Goal: Transaction & Acquisition: Purchase product/service

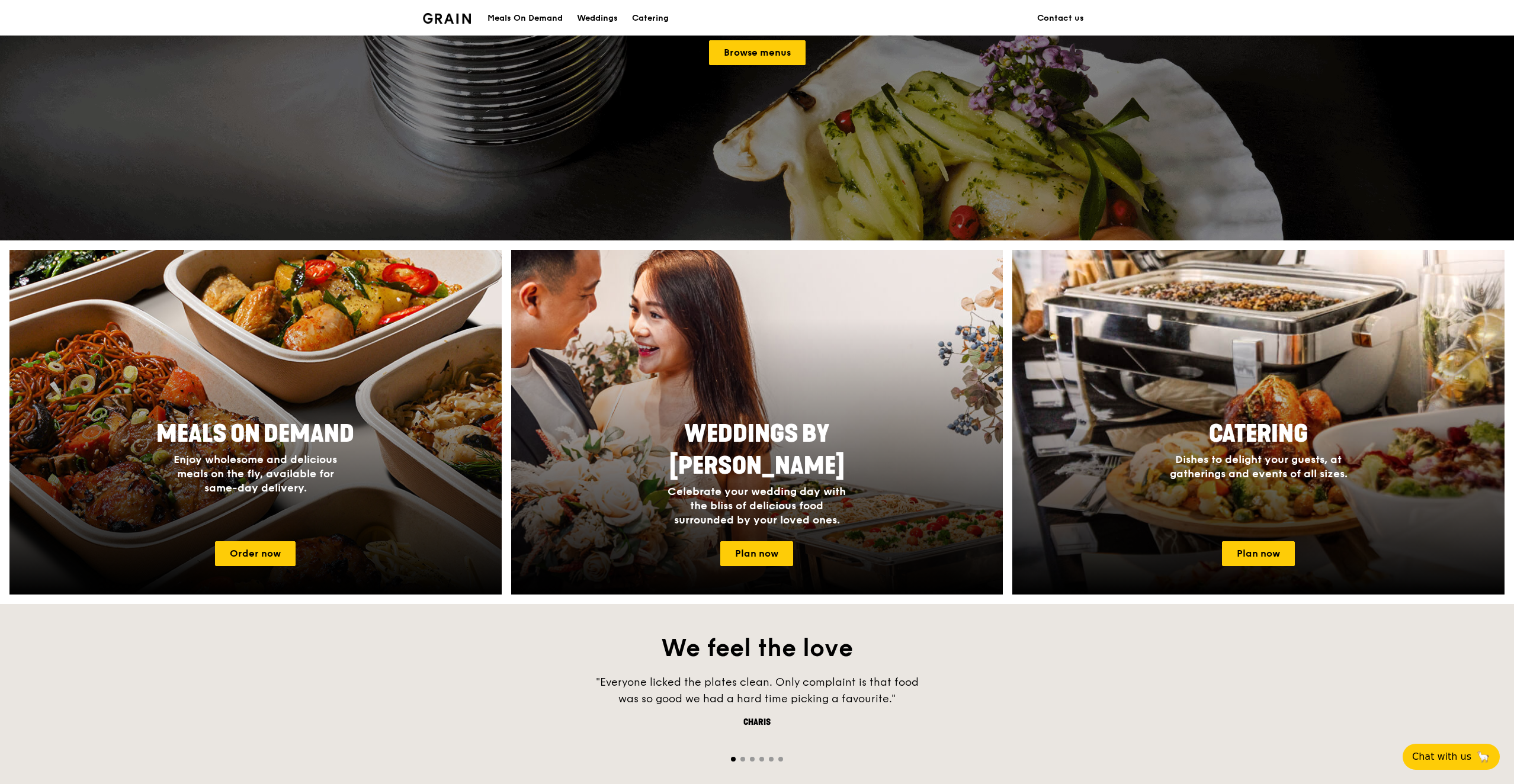
scroll to position [427, 0]
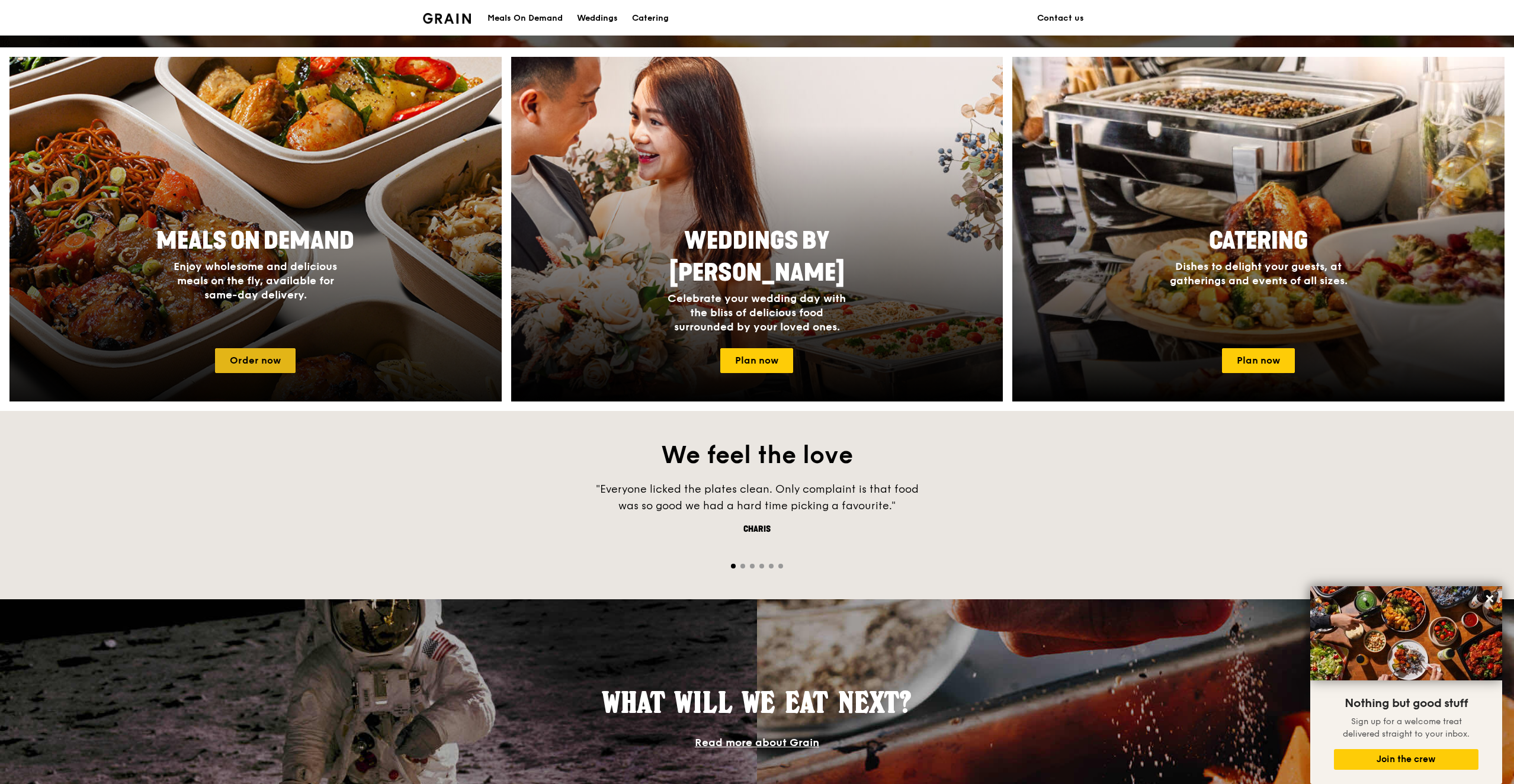
click at [271, 359] on link "Order now" at bounding box center [255, 360] width 81 height 25
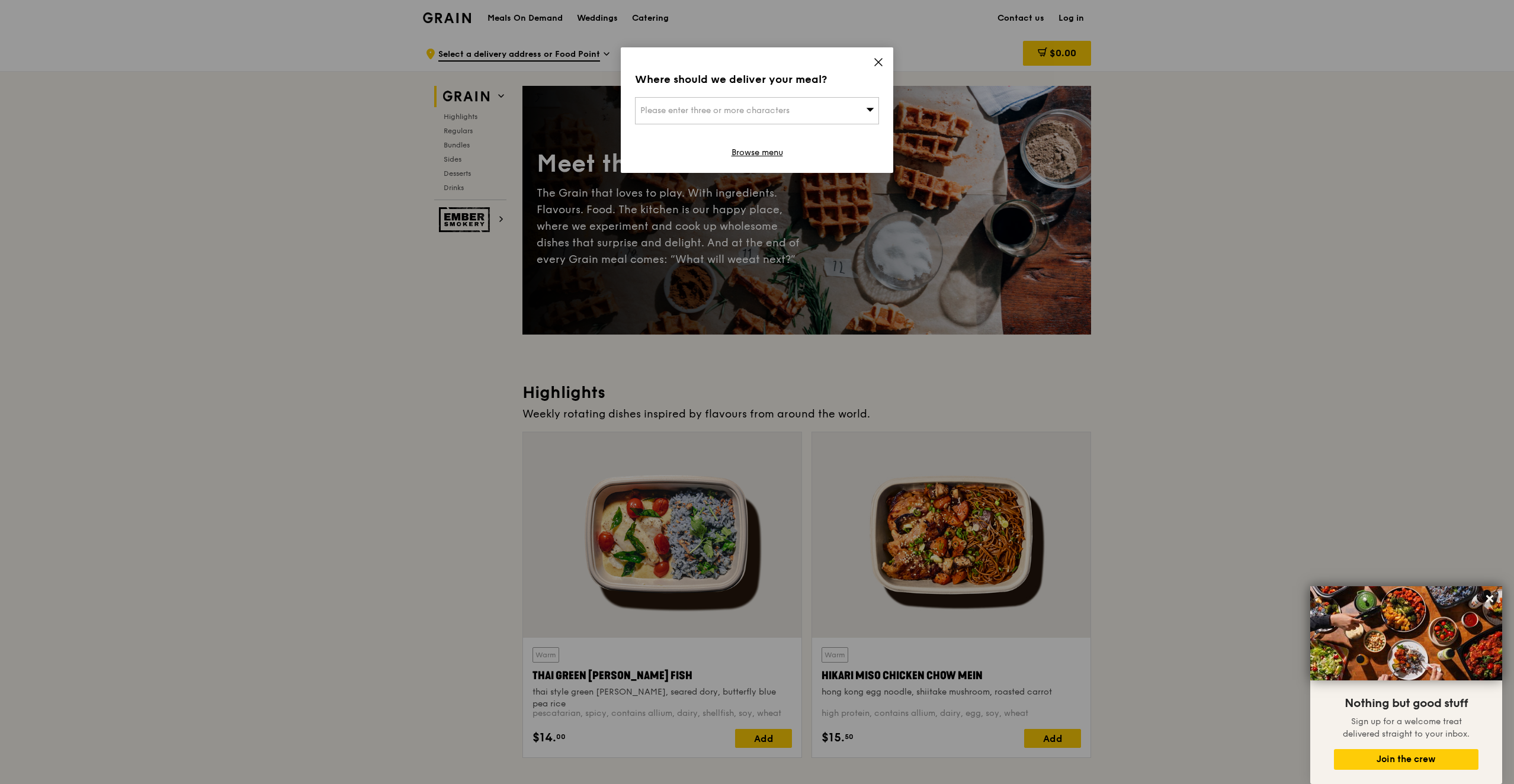
click at [883, 63] on icon at bounding box center [879, 62] width 11 height 11
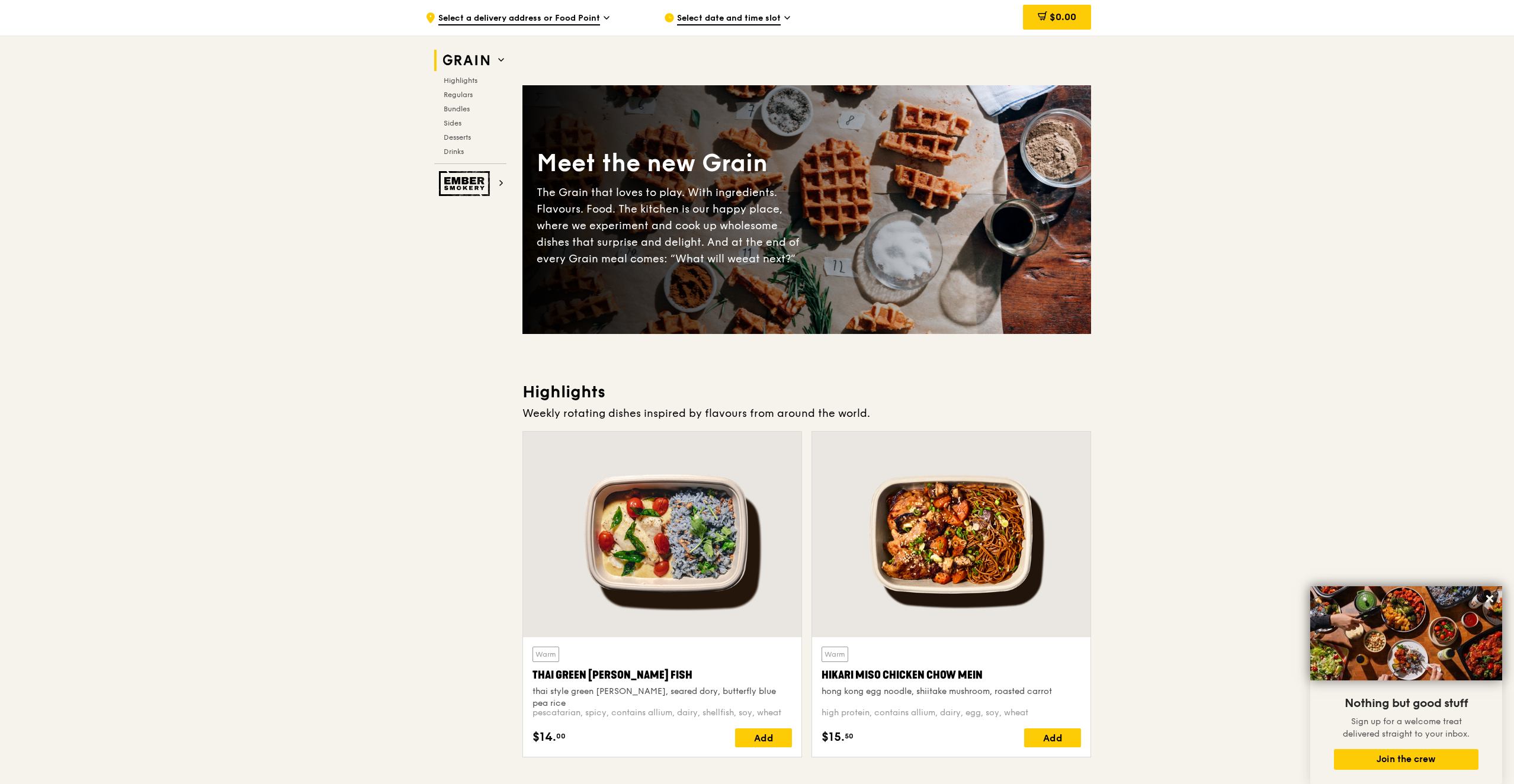
scroll to position [284, 0]
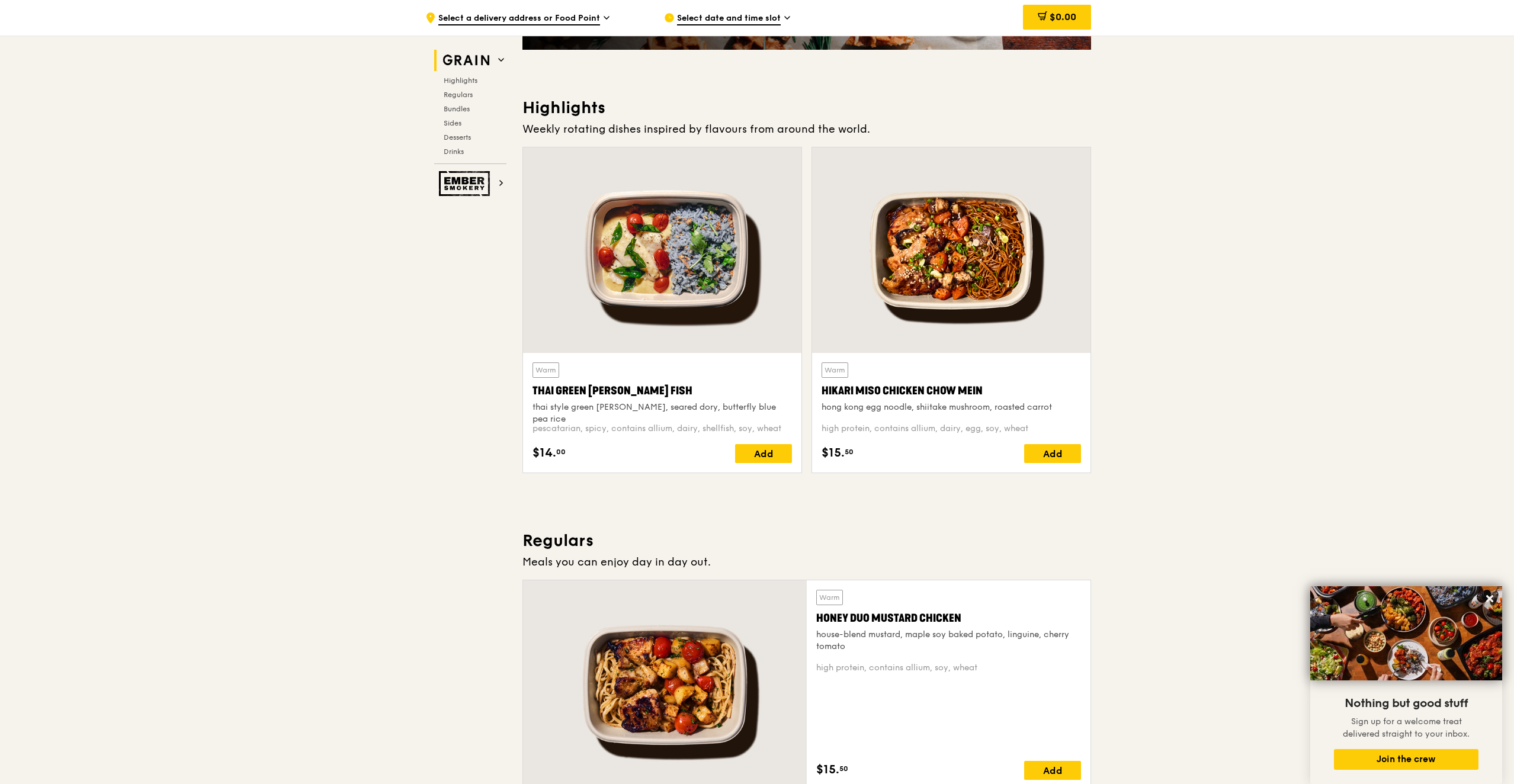
click at [1002, 410] on div "hong kong egg noodle, shiitake mushroom, roasted carrot" at bounding box center [951, 408] width 259 height 12
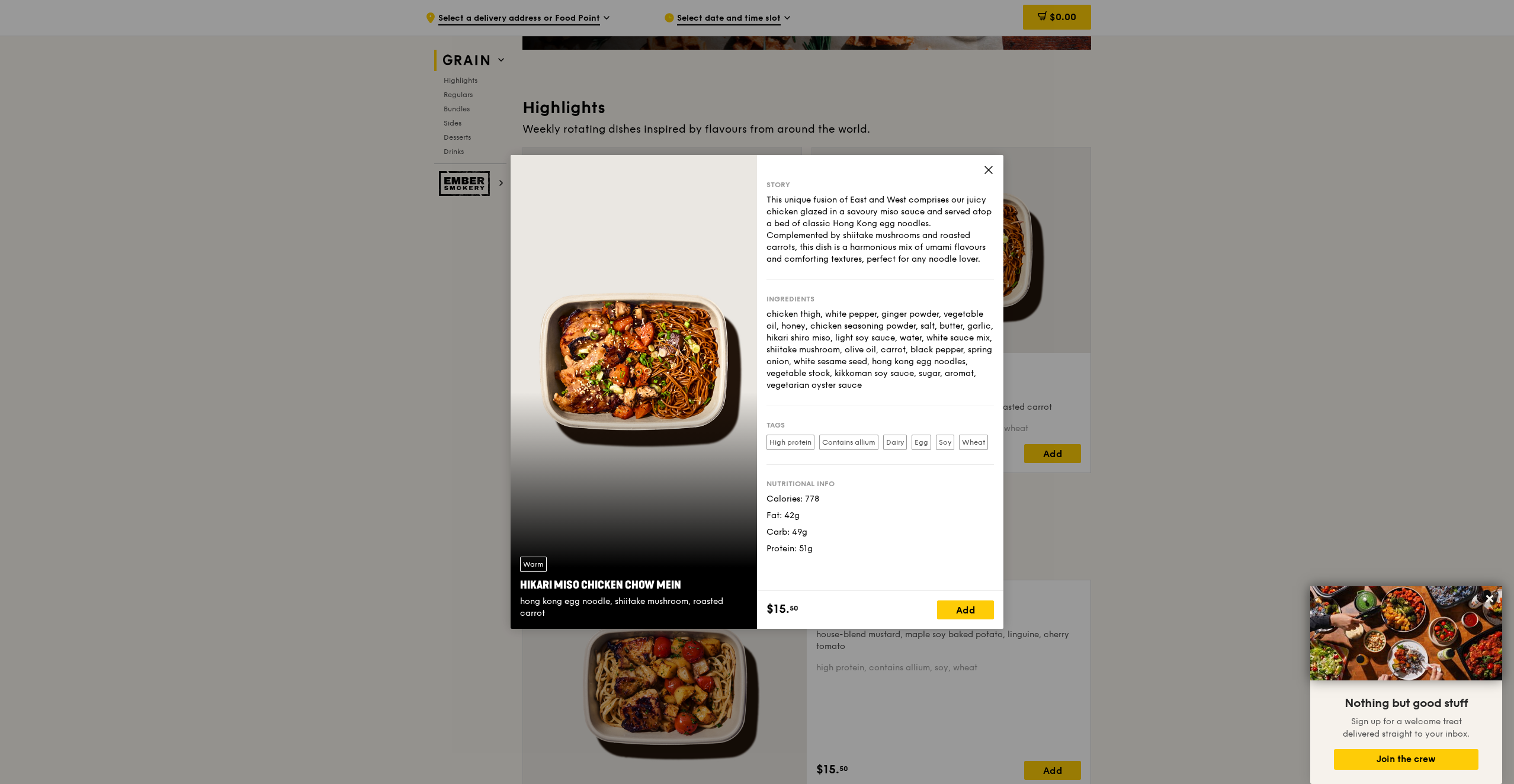
click at [988, 170] on icon at bounding box center [988, 170] width 7 height 7
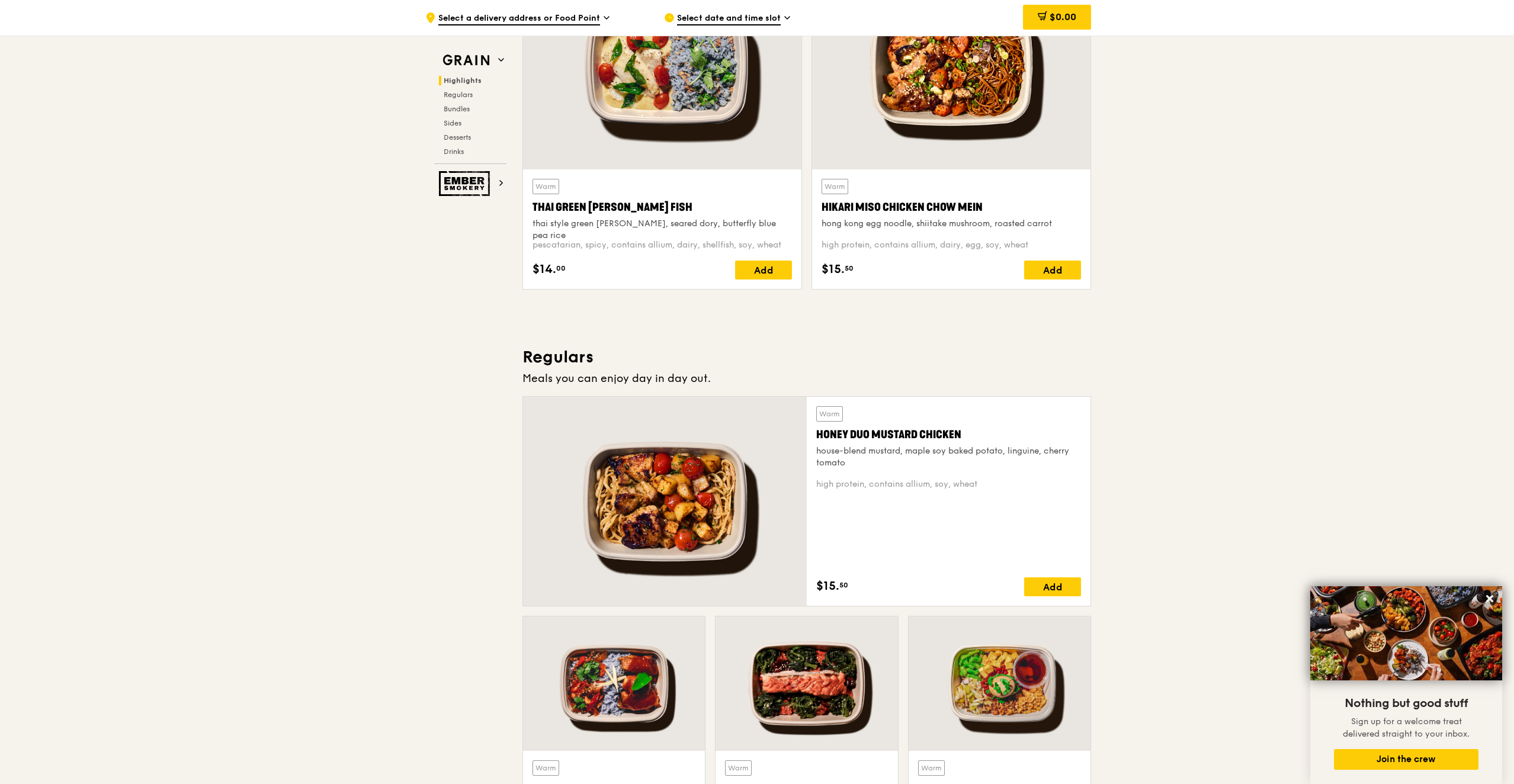
scroll to position [639, 0]
